Goal: Information Seeking & Learning: Learn about a topic

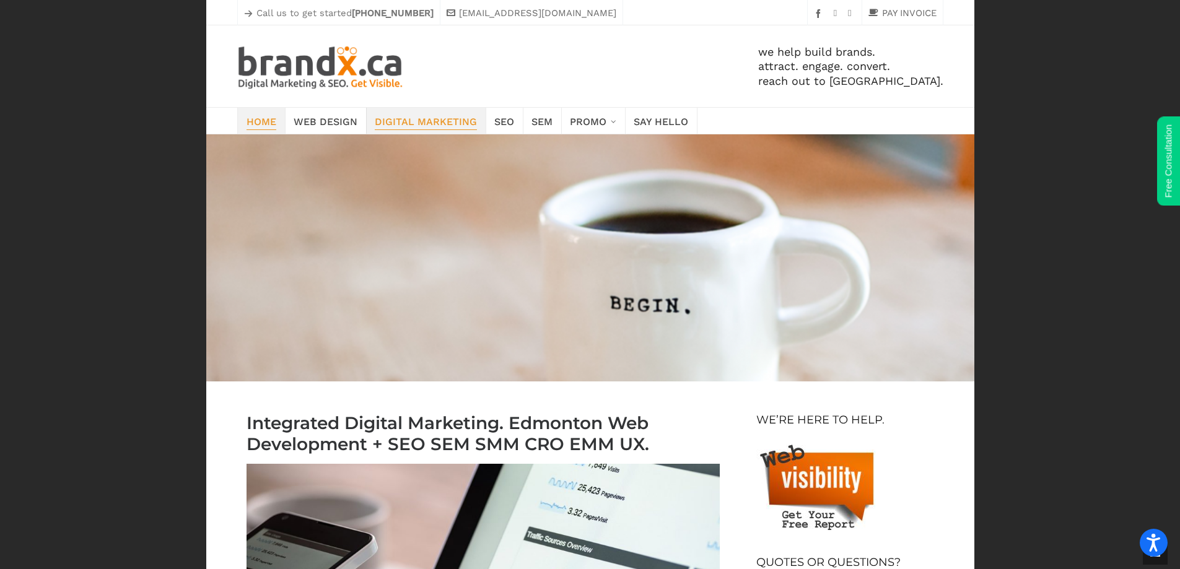
click at [409, 122] on span "Digital Marketing" at bounding box center [426, 120] width 102 height 17
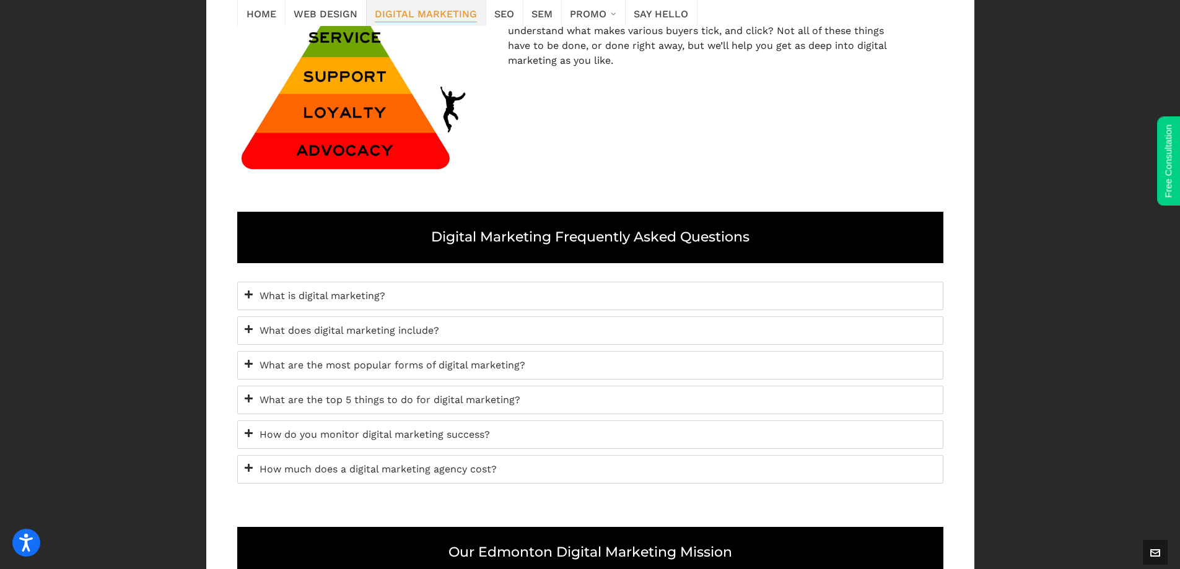
scroll to position [1301, 0]
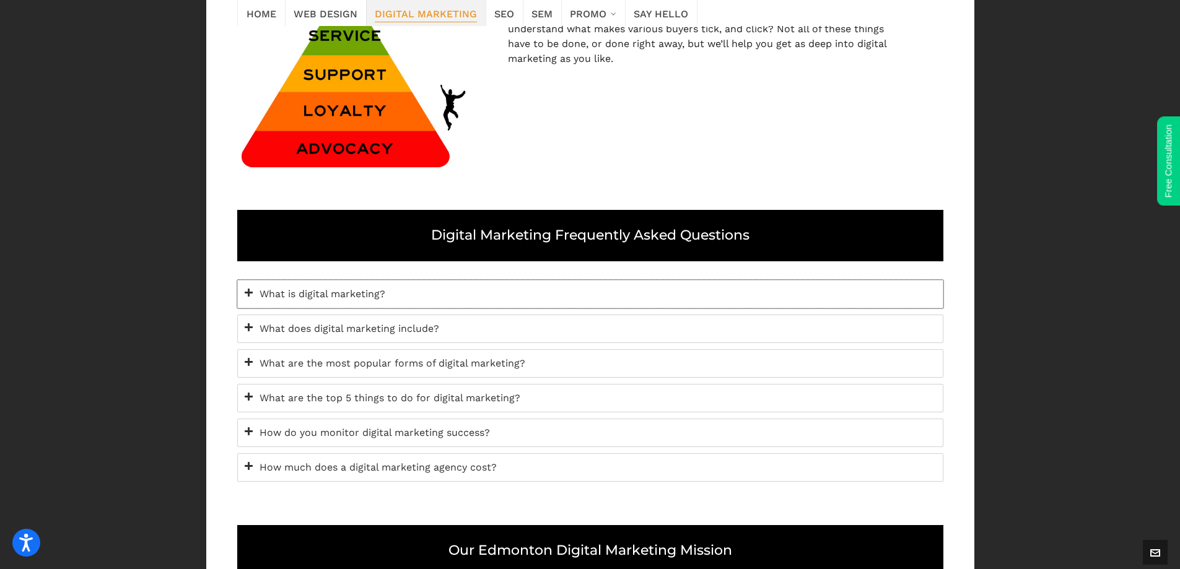
click at [536, 292] on span "What is digital marketing?" at bounding box center [598, 294] width 677 height 15
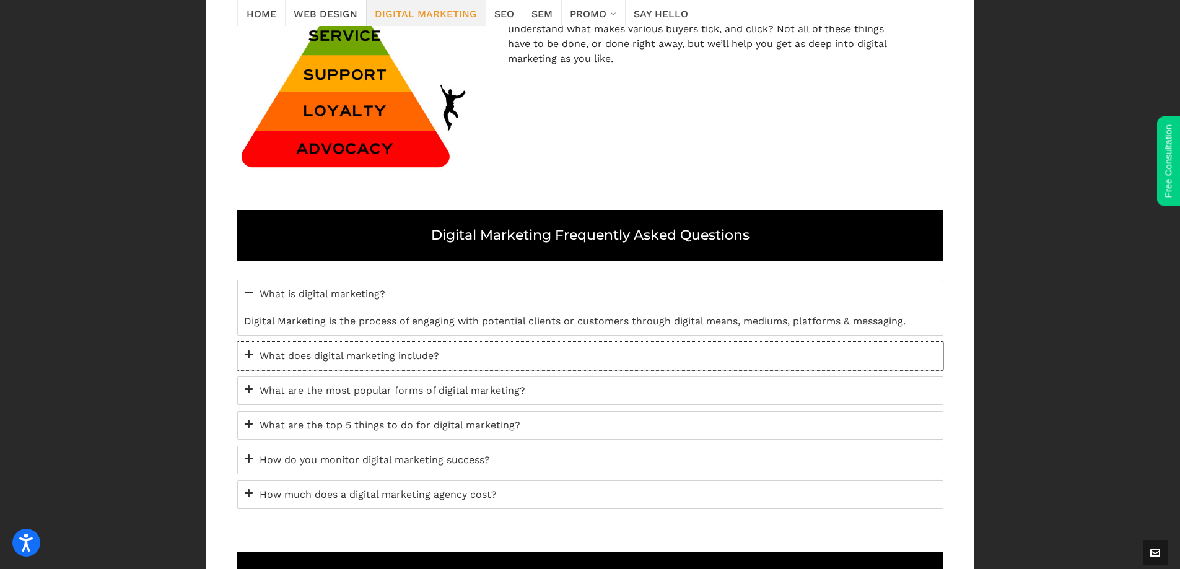
click at [541, 351] on span "What does digital marketing include?" at bounding box center [598, 356] width 677 height 15
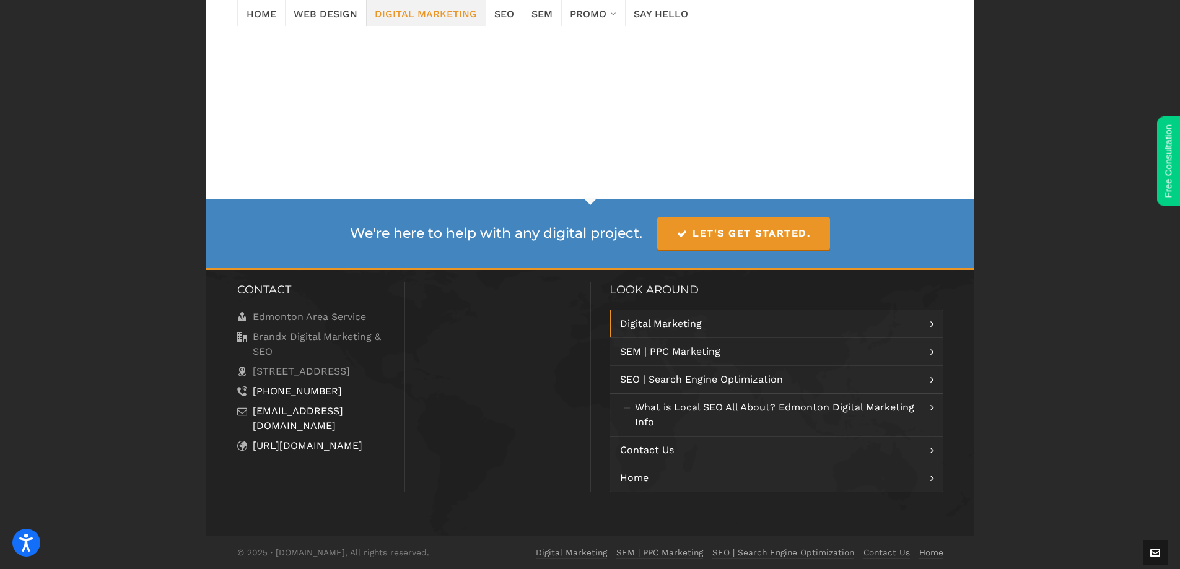
scroll to position [3314, 0]
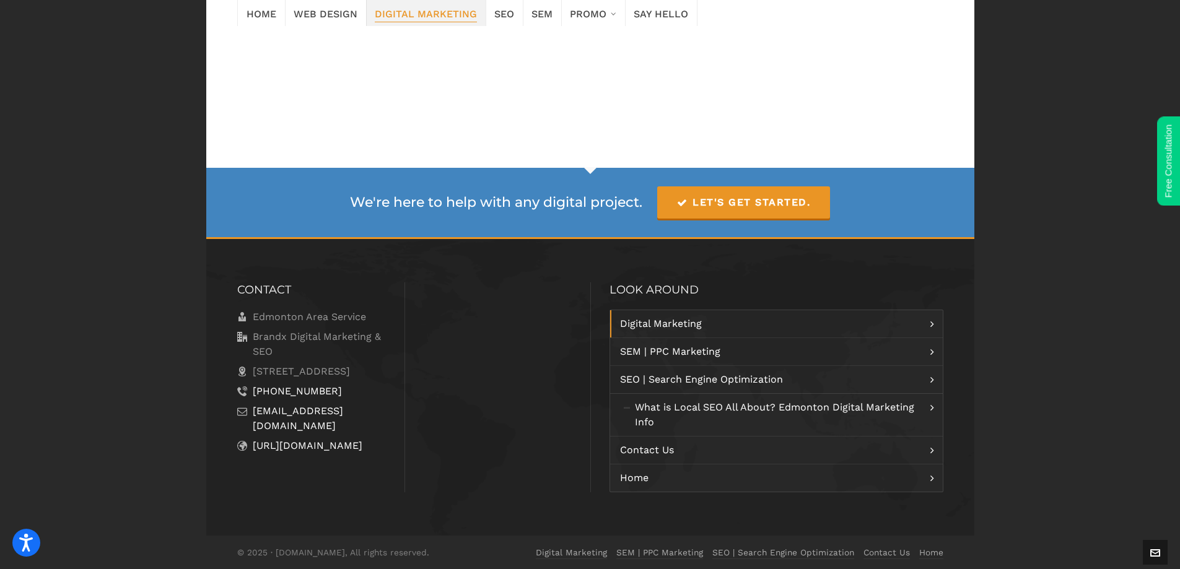
click at [541, 346] on div at bounding box center [498, 387] width 186 height 210
drag, startPoint x: 1142, startPoint y: 192, endPoint x: 1051, endPoint y: 148, distance: 100.6
